Goal: Navigation & Orientation: Find specific page/section

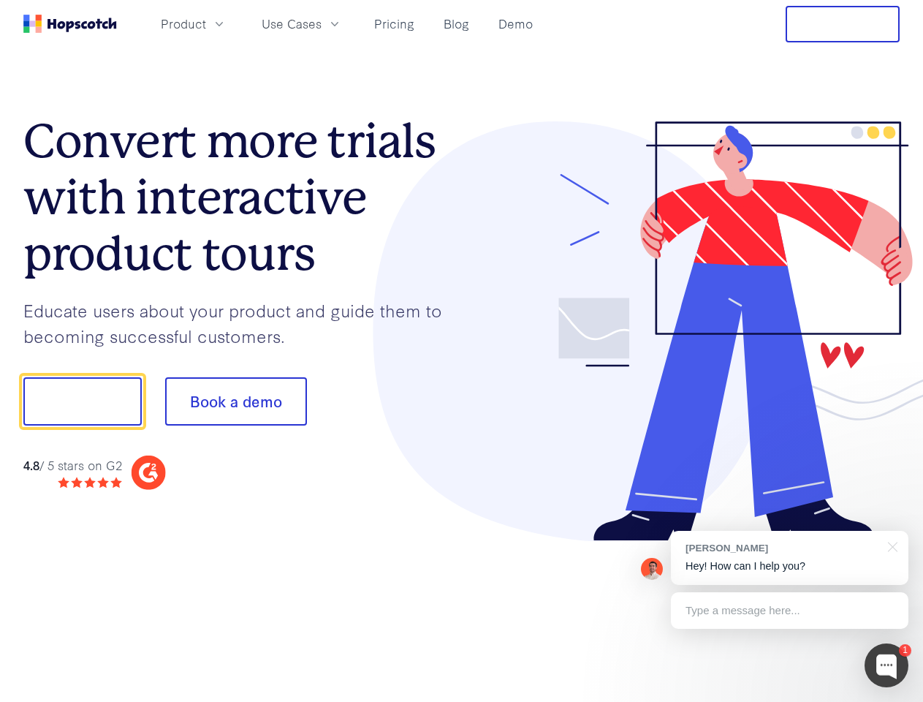
click at [462, 351] on div at bounding box center [681, 331] width 439 height 420
click at [206, 23] on span "Product" at bounding box center [183, 24] width 45 height 18
click at [322, 23] on span "Use Cases" at bounding box center [292, 24] width 60 height 18
click at [843, 24] on button "Free Trial" at bounding box center [843, 24] width 114 height 37
click at [82, 401] on button "Show me!" at bounding box center [82, 401] width 118 height 48
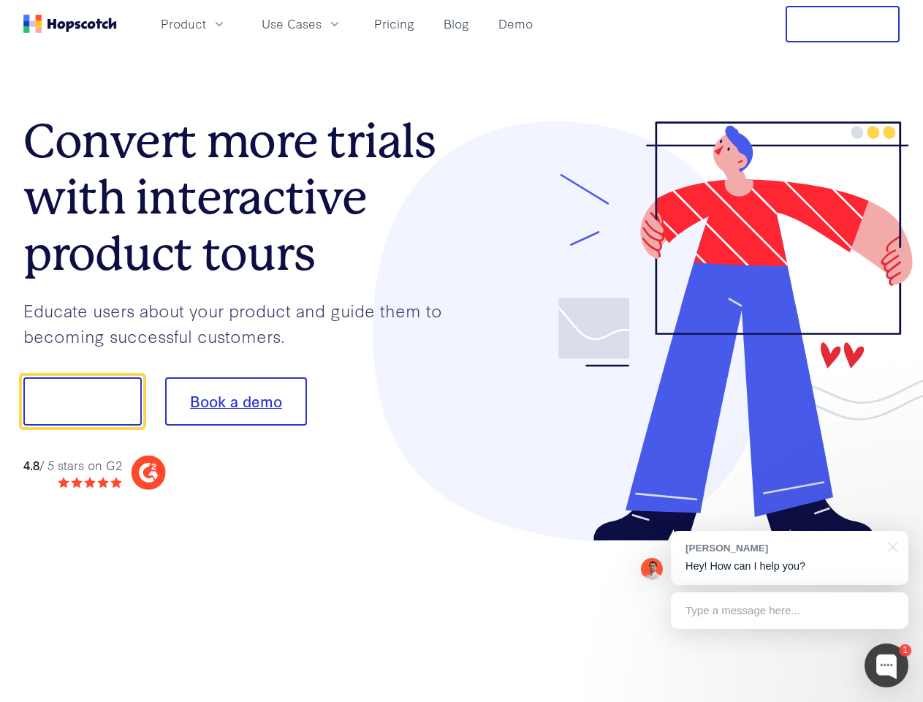
click at [235, 401] on button "Book a demo" at bounding box center [236, 401] width 142 height 48
click at [887, 665] on div at bounding box center [887, 665] width 44 height 44
click at [790, 558] on div "[PERSON_NAME] Hey! How can I help you?" at bounding box center [790, 558] width 238 height 54
click at [890, 545] on div at bounding box center [772, 400] width 274 height 488
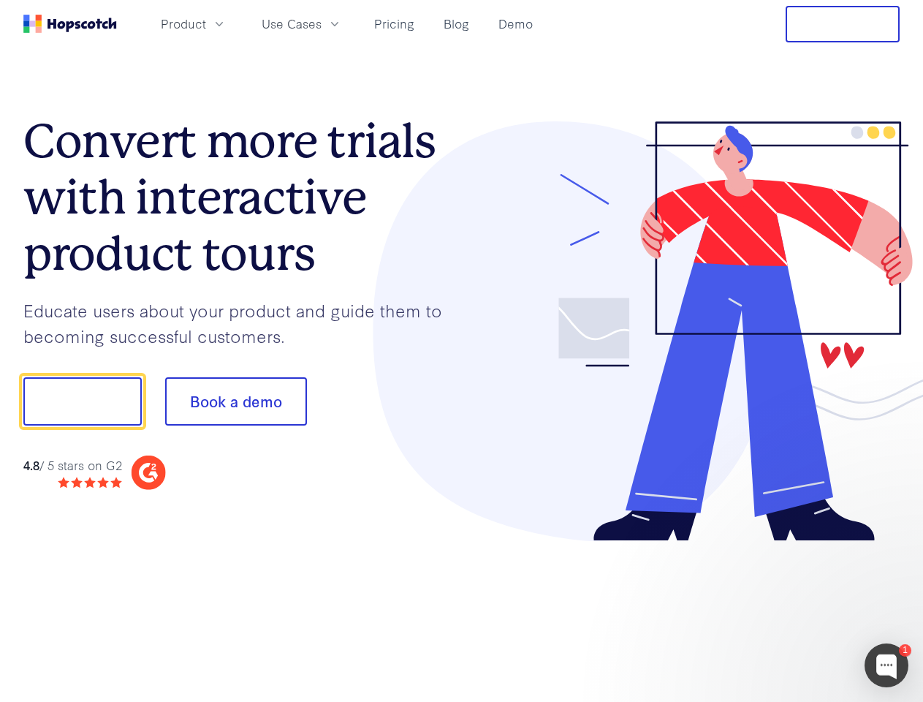
click at [790, 610] on div at bounding box center [772, 498] width 274 height 292
